Goal: Information Seeking & Learning: Learn about a topic

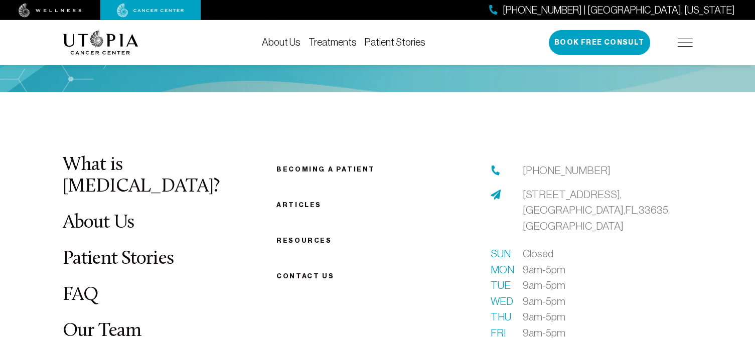
scroll to position [3813, 0]
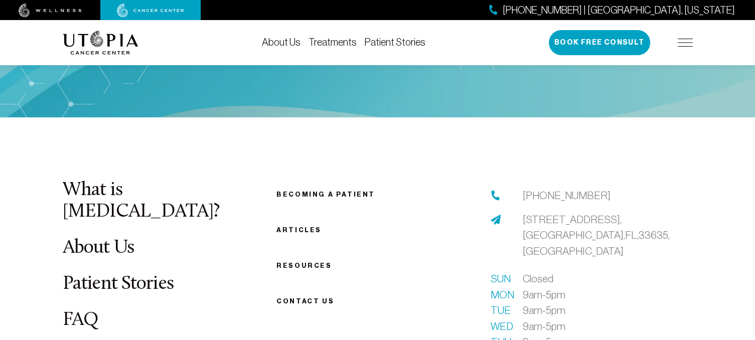
click at [129, 181] on link "What is [MEDICAL_DATA]?" at bounding box center [141, 201] width 157 height 41
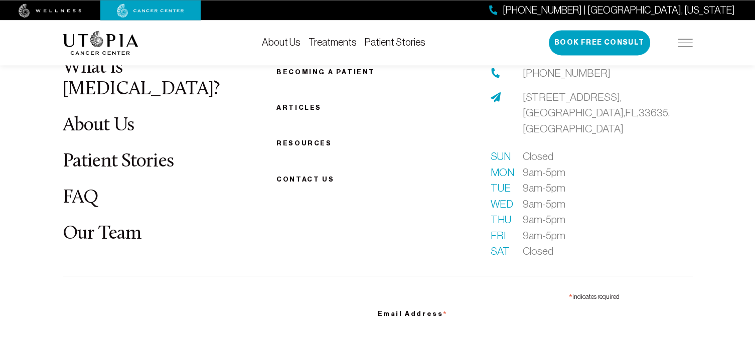
scroll to position [3443, 0]
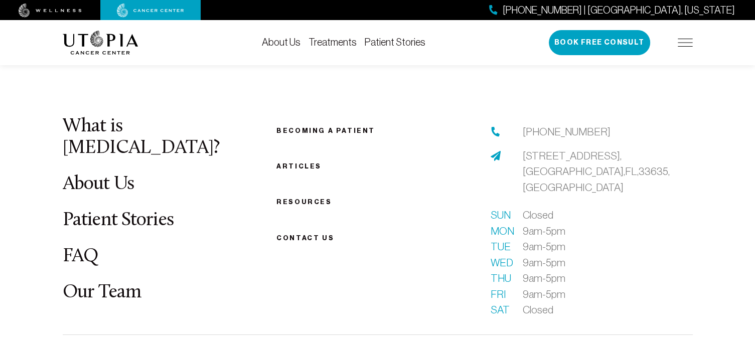
click at [88, 247] on link "FAQ" at bounding box center [81, 257] width 36 height 20
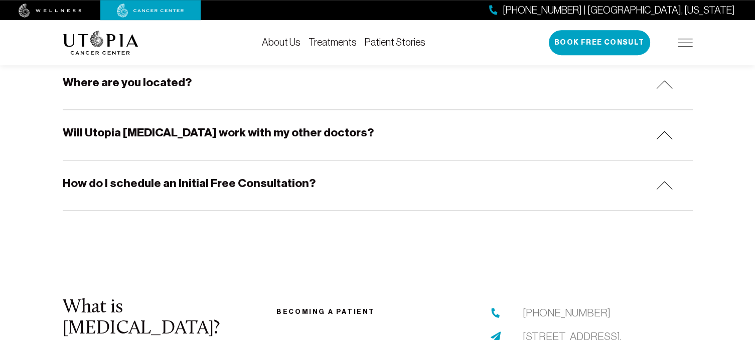
scroll to position [1056, 0]
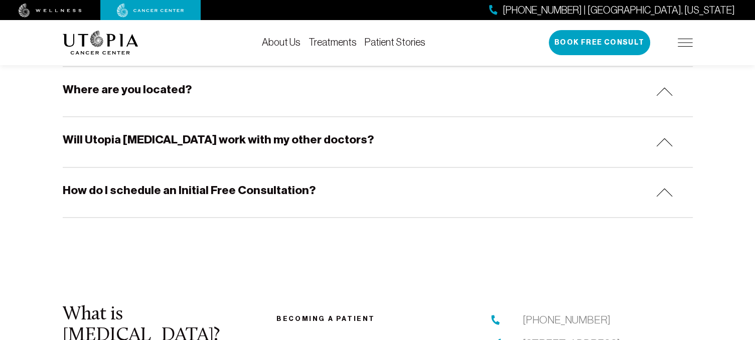
click at [280, 135] on h5 "Will Utopia [MEDICAL_DATA] work with my other doctors?" at bounding box center [218, 140] width 311 height 16
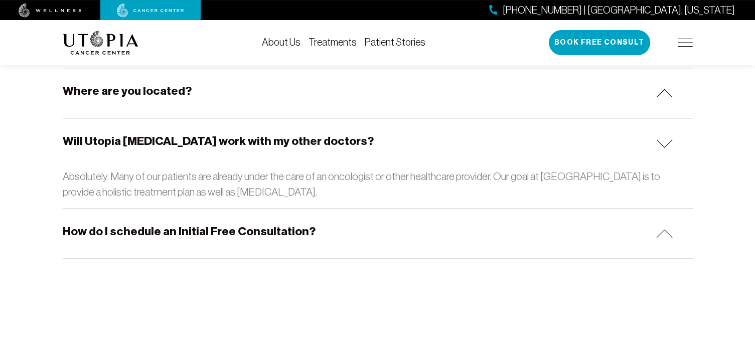
scroll to position [1110, 0]
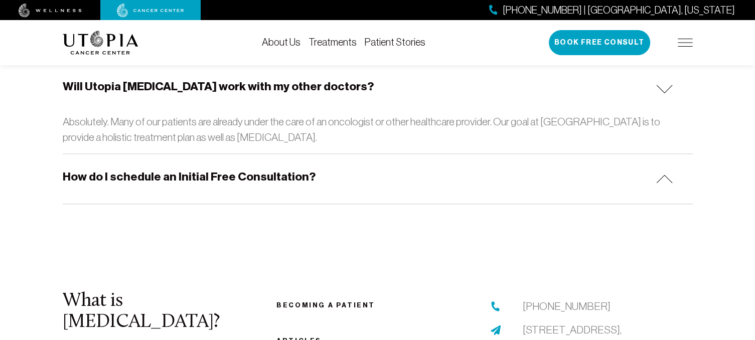
click at [256, 175] on h5 "How do I schedule an Initial Free Consultation?" at bounding box center [189, 177] width 253 height 16
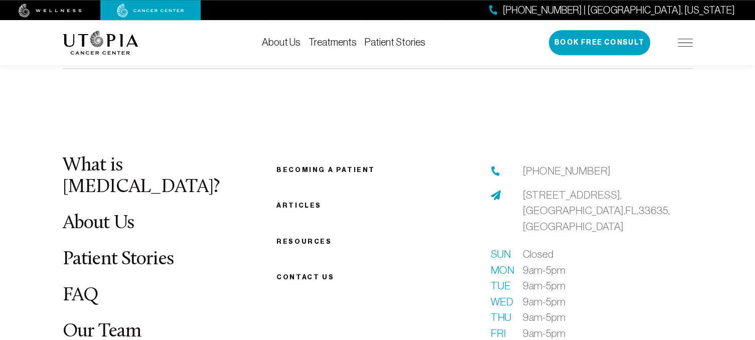
scroll to position [1321, 0]
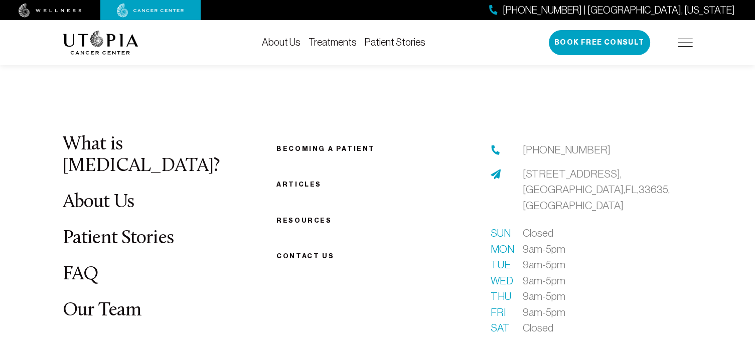
click at [147, 142] on link "What is [MEDICAL_DATA]?" at bounding box center [141, 155] width 157 height 41
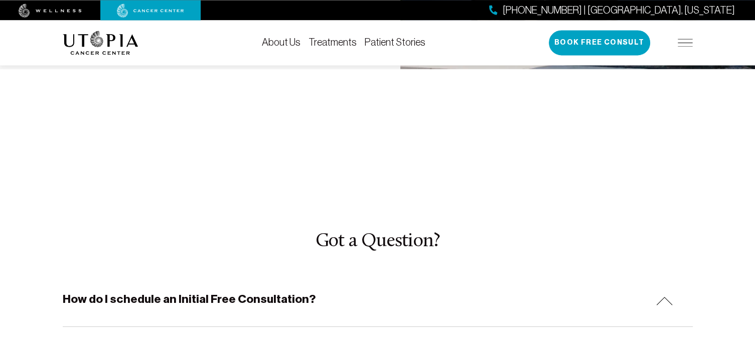
scroll to position [2968, 0]
